Goal: Task Accomplishment & Management: Manage account settings

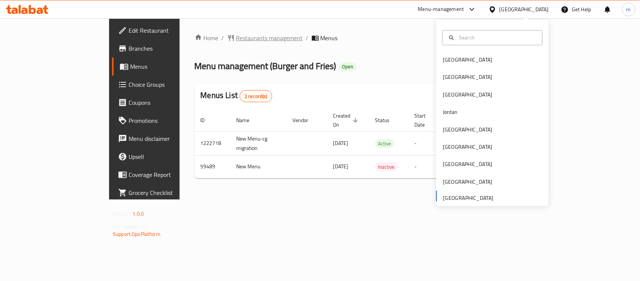
click at [236, 40] on span "Restaurants management" at bounding box center [269, 37] width 67 height 9
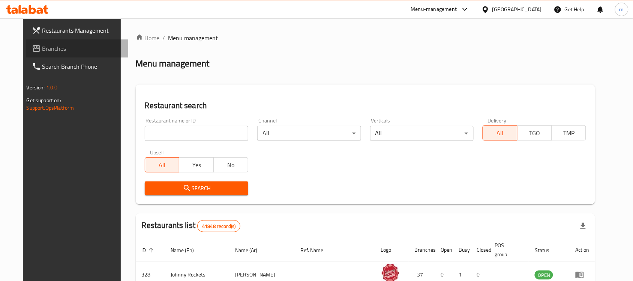
click at [60, 55] on link "Branches" at bounding box center [77, 48] width 103 height 18
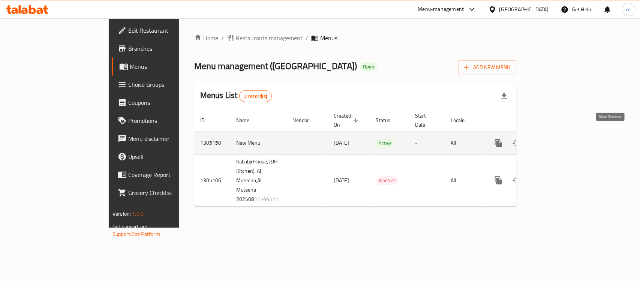
click at [556, 140] on icon "enhanced table" at bounding box center [553, 143] width 7 height 7
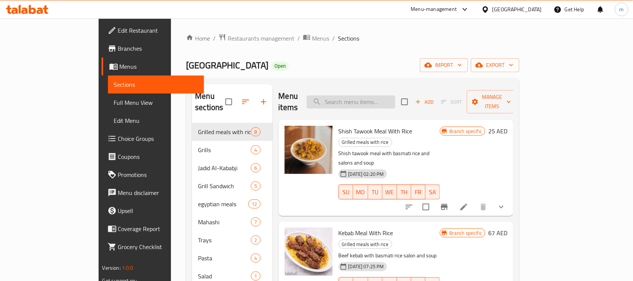
click at [373, 102] on input "search" at bounding box center [351, 101] width 89 height 13
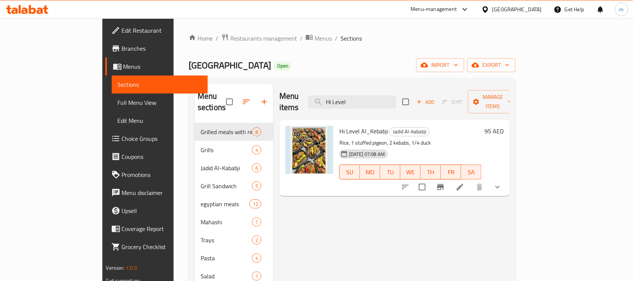
type input "Hi Level"
click at [446, 138] on p "Rice, 1 stuffed pigeon, 2 kebabs, 1/4 duck" at bounding box center [411, 142] width 142 height 9
click at [464, 183] on icon at bounding box center [460, 186] width 7 height 7
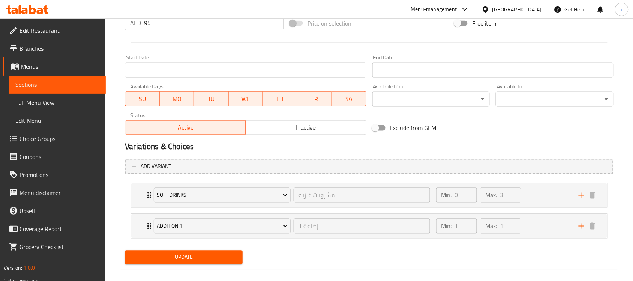
scroll to position [303, 0]
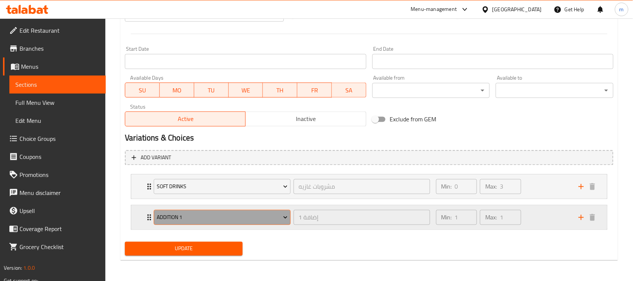
click at [281, 220] on span "Addition 1" at bounding box center [222, 217] width 131 height 9
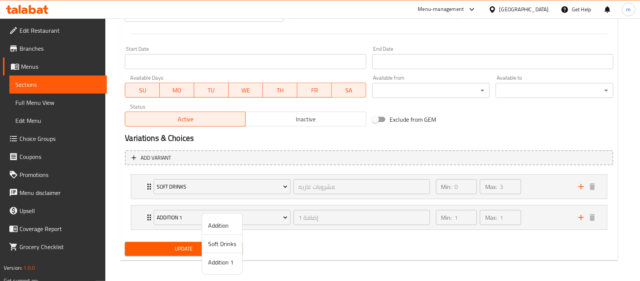
click at [290, 241] on div at bounding box center [320, 140] width 640 height 281
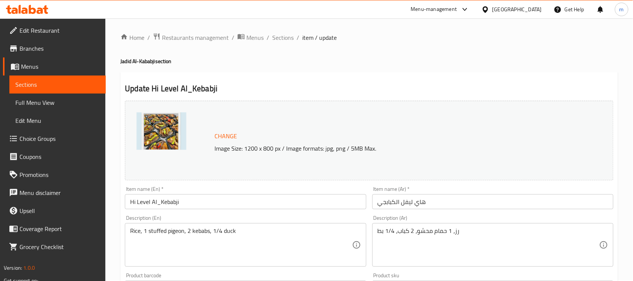
scroll to position [0, 0]
click at [17, 142] on icon at bounding box center [13, 138] width 9 height 9
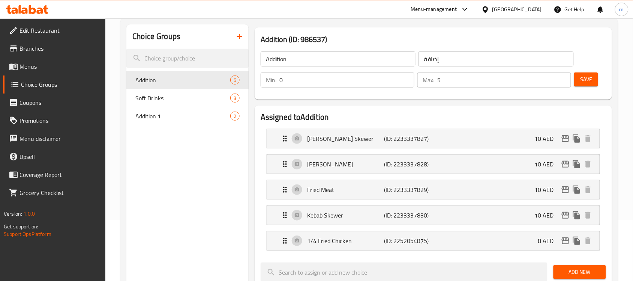
scroll to position [47, 0]
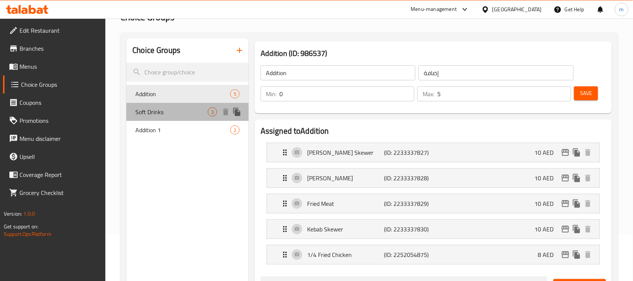
click at [164, 109] on span "Soft Drinks" at bounding box center [171, 111] width 72 height 9
type input "Soft Drinks"
type input "مشروبات غازيه"
type input "3"
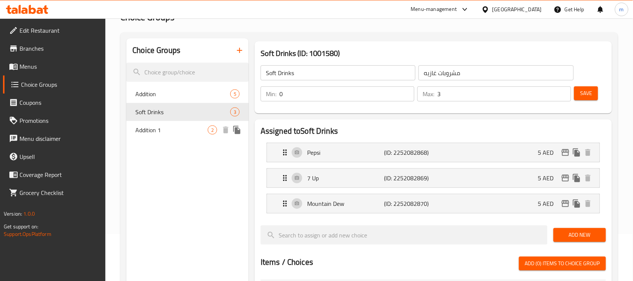
click at [156, 128] on span "Addition 1" at bounding box center [171, 129] width 72 height 9
type input "Addition 1"
type input "إضافة 1"
type input "1"
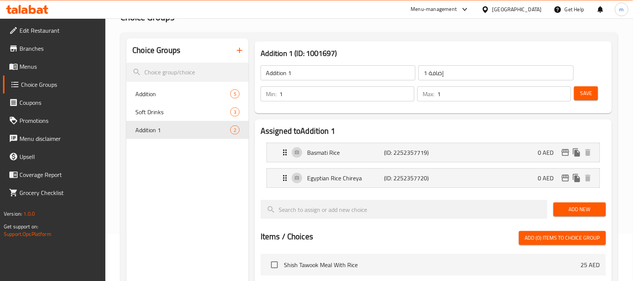
click at [48, 11] on icon at bounding box center [27, 9] width 42 height 9
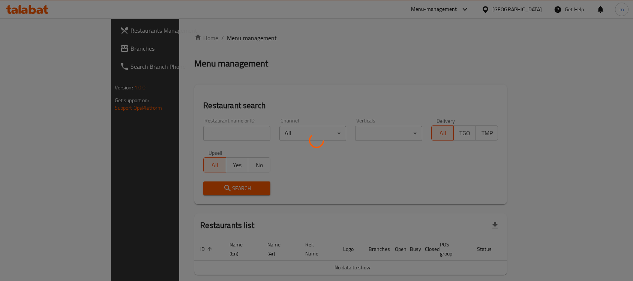
scroll to position [19, 0]
